Goal: Check status: Check status

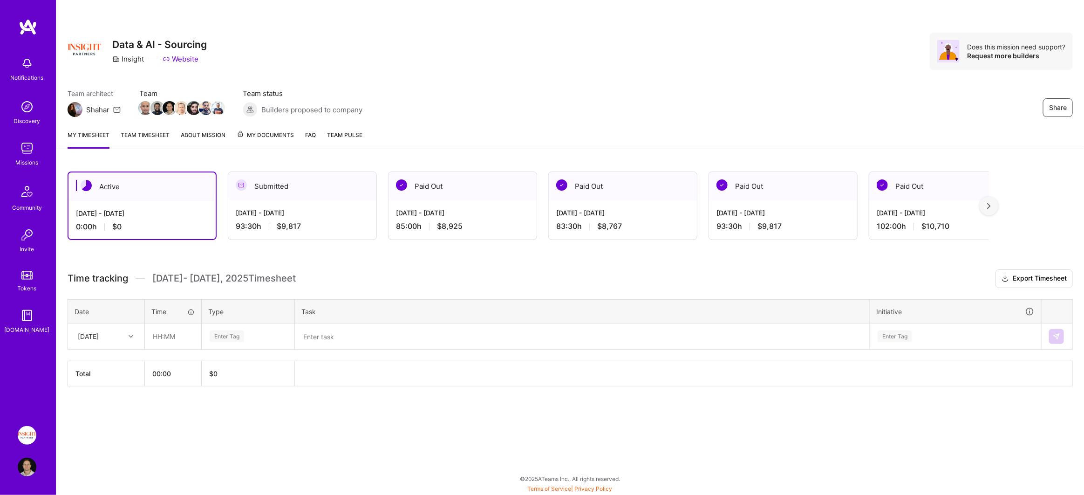
click at [322, 216] on div "[DATE] - [DATE]" at bounding box center [302, 213] width 133 height 10
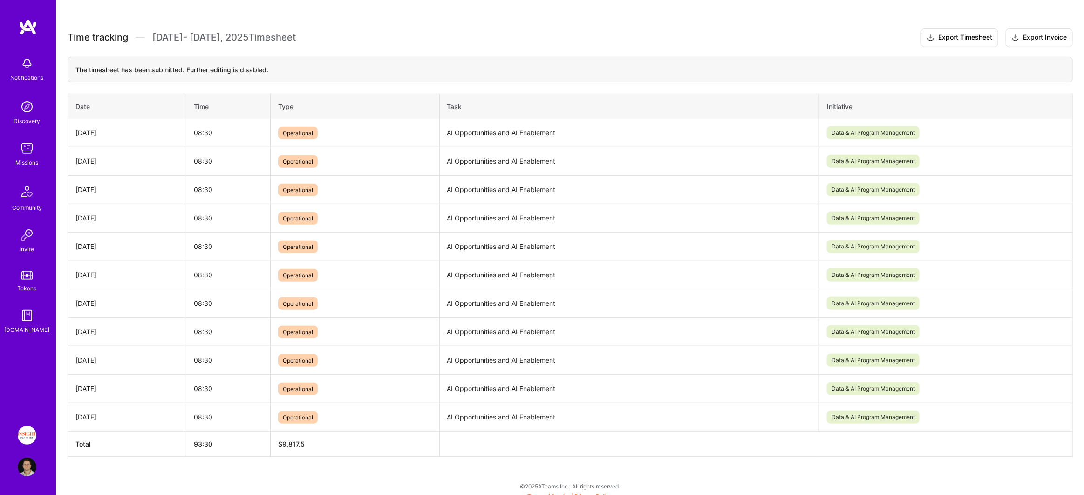
scroll to position [244, 0]
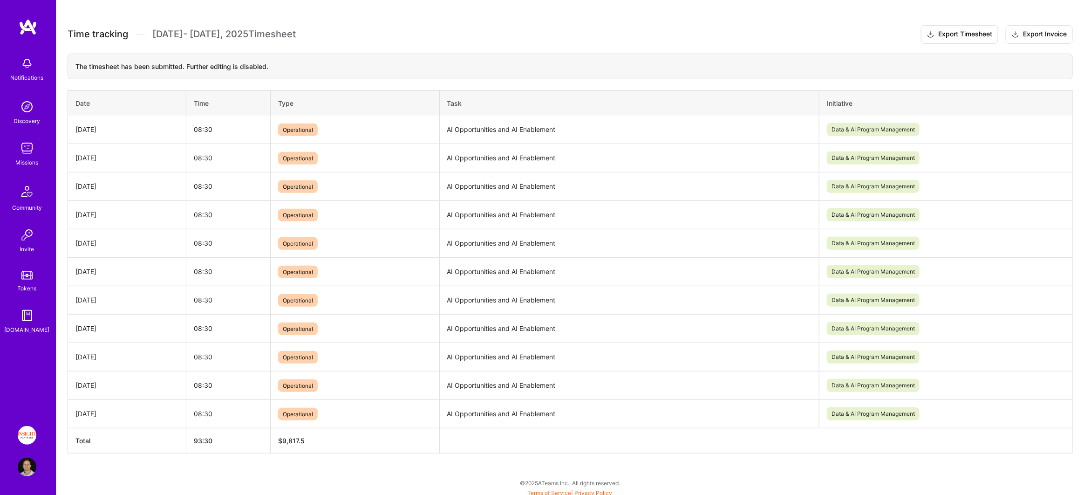
click at [505, 410] on td "AI Opportunities and AI Enablement" at bounding box center [629, 413] width 380 height 28
copy td "AI Opportunities and AI Enablement"
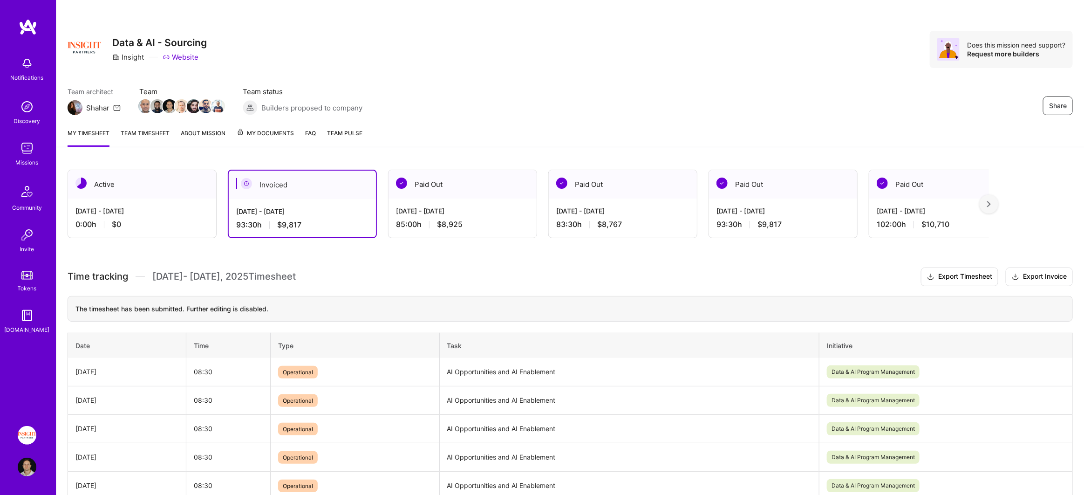
click at [27, 24] on img at bounding box center [28, 27] width 19 height 17
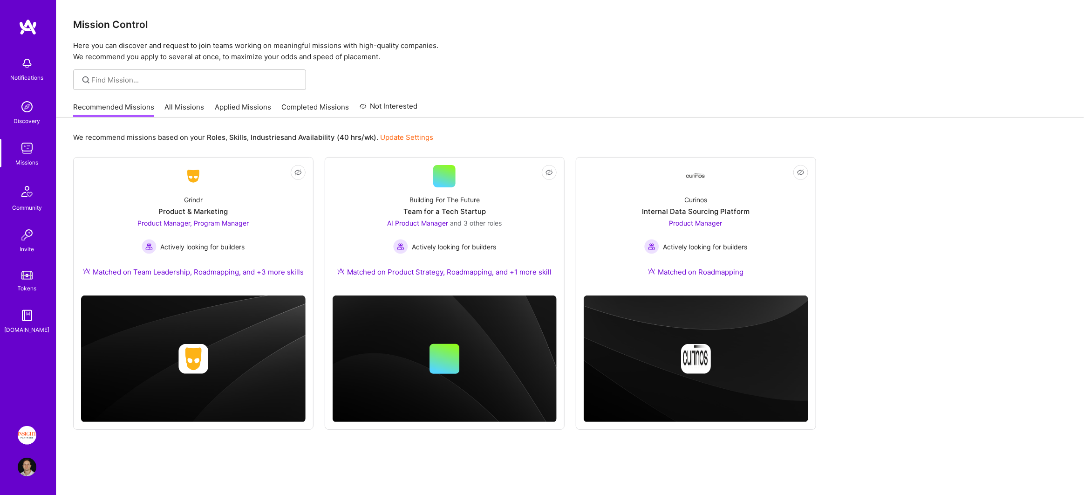
click at [176, 106] on link "All Missions" at bounding box center [185, 109] width 40 height 15
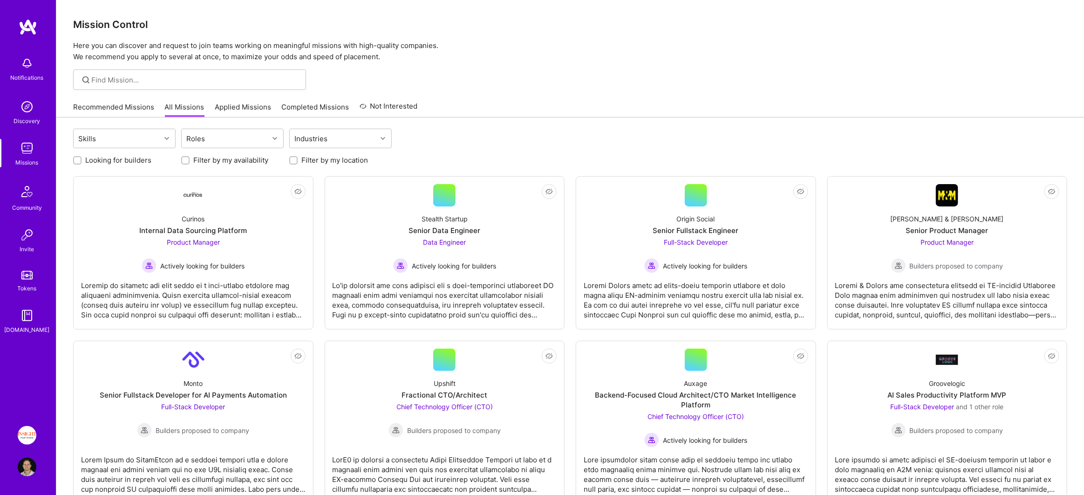
click at [24, 32] on img at bounding box center [28, 27] width 19 height 17
